Goal: Task Accomplishment & Management: Use online tool/utility

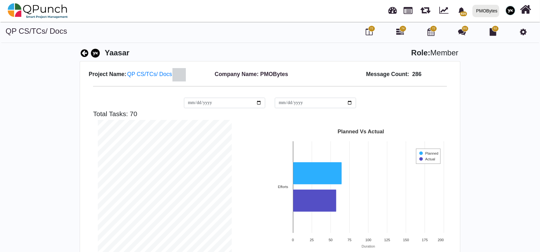
scroll to position [133, 143]
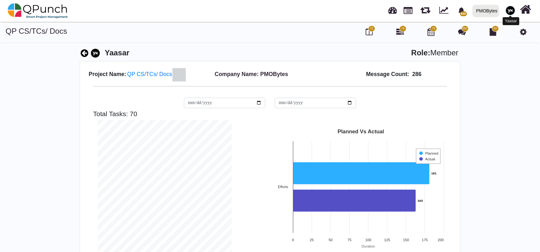
click at [509, 13] on img at bounding box center [510, 11] width 10 height 10
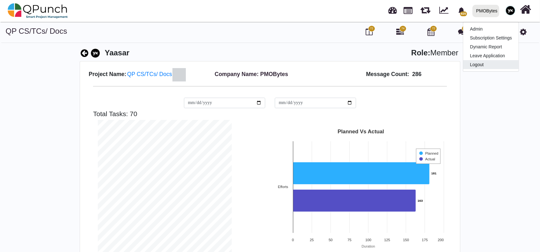
click at [483, 64] on link "Logout" at bounding box center [490, 64] width 55 height 9
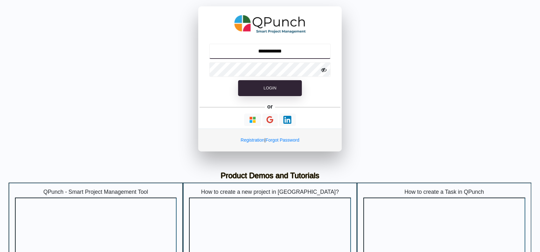
click at [279, 55] on input "**********" at bounding box center [270, 51] width 122 height 15
click at [278, 53] on input "**********" at bounding box center [270, 51] width 122 height 15
paste input "text"
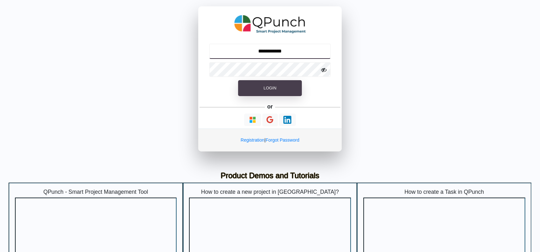
type input "**********"
click at [277, 89] on button "Login" at bounding box center [270, 88] width 64 height 16
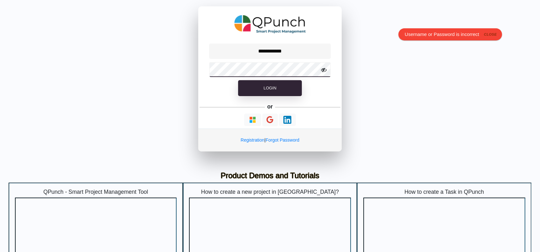
click at [326, 69] on div at bounding box center [269, 70] width 143 height 18
click at [322, 69] on icon at bounding box center [324, 70] width 6 height 6
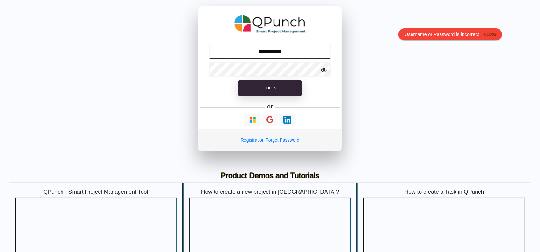
click at [308, 56] on input "**********" at bounding box center [270, 51] width 122 height 15
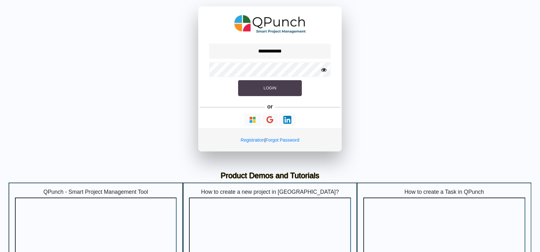
click at [280, 87] on button "Login" at bounding box center [270, 88] width 64 height 16
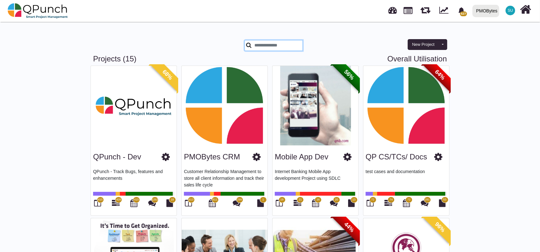
click at [286, 45] on input "text" at bounding box center [273, 45] width 58 height 11
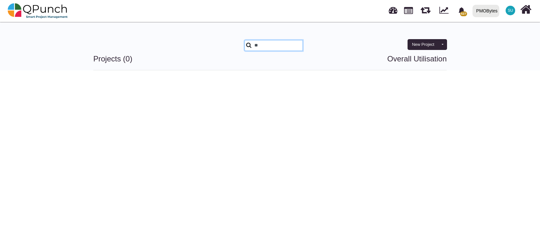
type input "*"
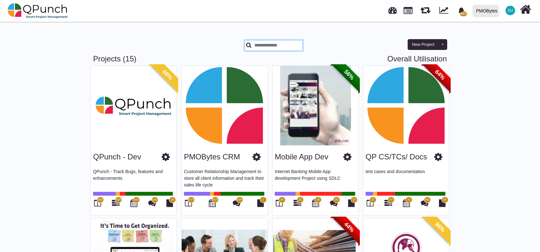
click at [484, 6] on div "PMOBytes" at bounding box center [486, 10] width 21 height 11
click at [482, 38] on link "ccc" at bounding box center [494, 37] width 50 height 9
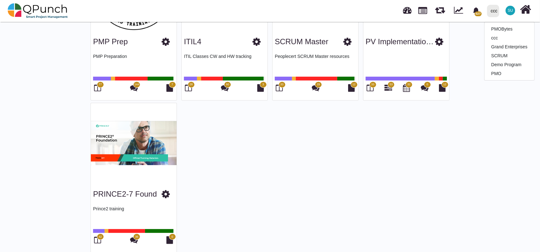
scroll to position [126, 0]
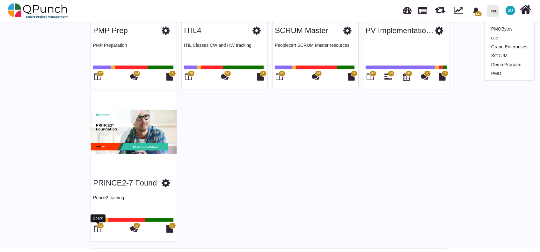
click at [97, 230] on icon at bounding box center [97, 229] width 7 height 8
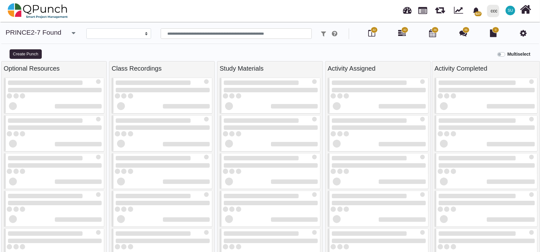
select select
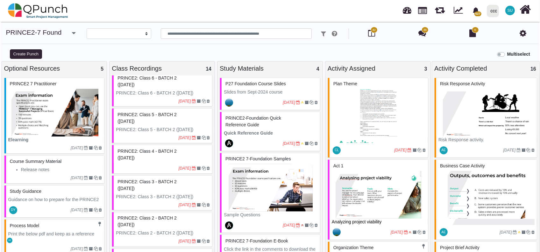
scroll to position [127, 0]
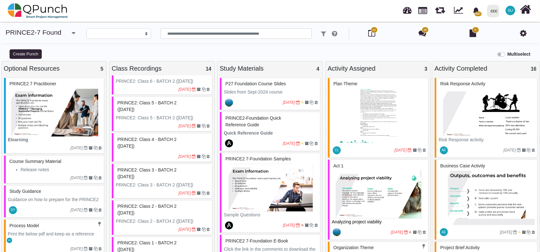
click at [150, 202] on div "PRINCE2: Class 2 - BATCH 2 ([DATE])" at bounding box center [163, 210] width 94 height 17
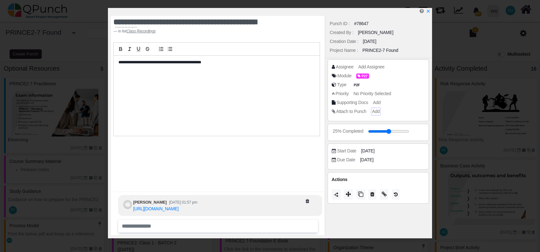
click at [378, 111] on span "Add" at bounding box center [376, 111] width 8 height 5
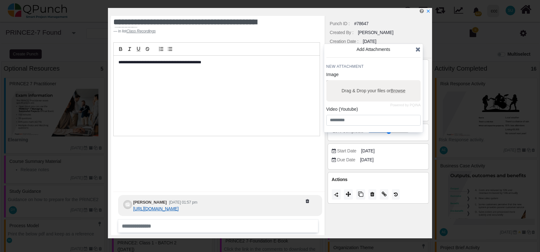
click at [179, 206] on link "[URL][DOMAIN_NAME]" at bounding box center [156, 208] width 46 height 5
